Goal: Task Accomplishment & Management: Use online tool/utility

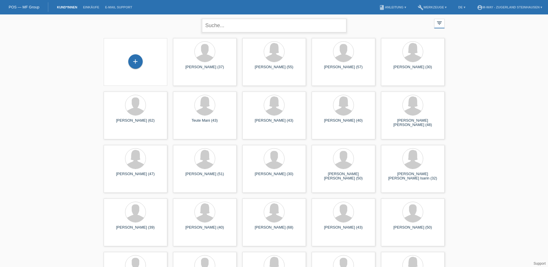
click at [229, 26] on input "text" at bounding box center [274, 26] width 144 height 14
type input "shpakov"
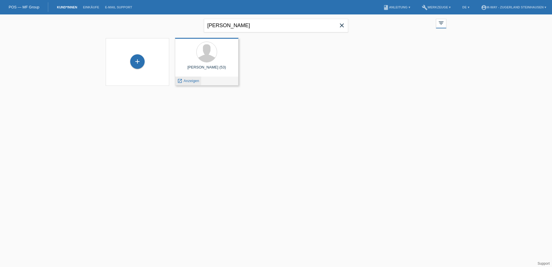
click at [192, 81] on span "Anzeigen" at bounding box center [192, 81] width 16 height 4
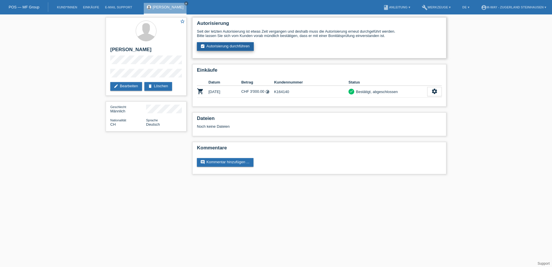
click at [231, 46] on link "assignment_turned_in Autorisierung durchführen" at bounding box center [225, 46] width 57 height 9
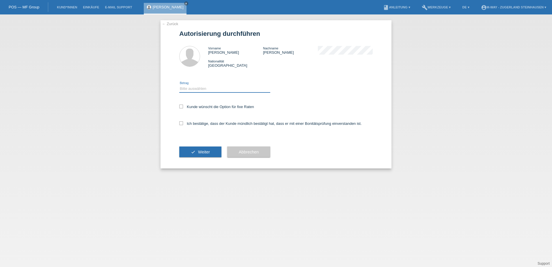
click at [216, 86] on select "Bitte auswählen CHF 1.00 - CHF 499.00 CHF 500.00 - CHF 1'999.00 CHF 2'000.00 - …" at bounding box center [224, 88] width 91 height 7
select select "3"
click at [179, 85] on select "Bitte auswählen CHF 1.00 - CHF 499.00 CHF 500.00 - CHF 1'999.00 CHF 2'000.00 - …" at bounding box center [224, 88] width 91 height 7
click at [181, 105] on icon at bounding box center [181, 107] width 4 height 4
click at [181, 105] on input "Kunde wünscht die Option für fixe Raten" at bounding box center [181, 107] width 4 height 4
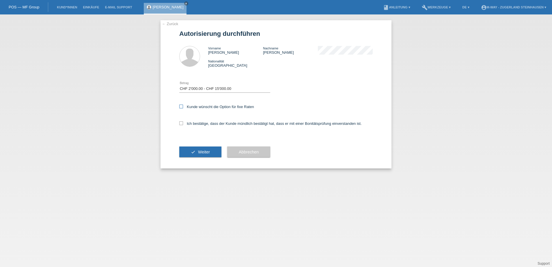
checkbox input "true"
click at [181, 122] on icon at bounding box center [181, 123] width 4 height 4
click at [181, 122] on input "Ich bestätige, dass der Kunde mündlich bestätigt hat, dass er mit einer Bonität…" at bounding box center [181, 123] width 4 height 4
checkbox input "true"
click at [208, 149] on button "check Weiter" at bounding box center [200, 151] width 42 height 11
